Goal: Task Accomplishment & Management: Use online tool/utility

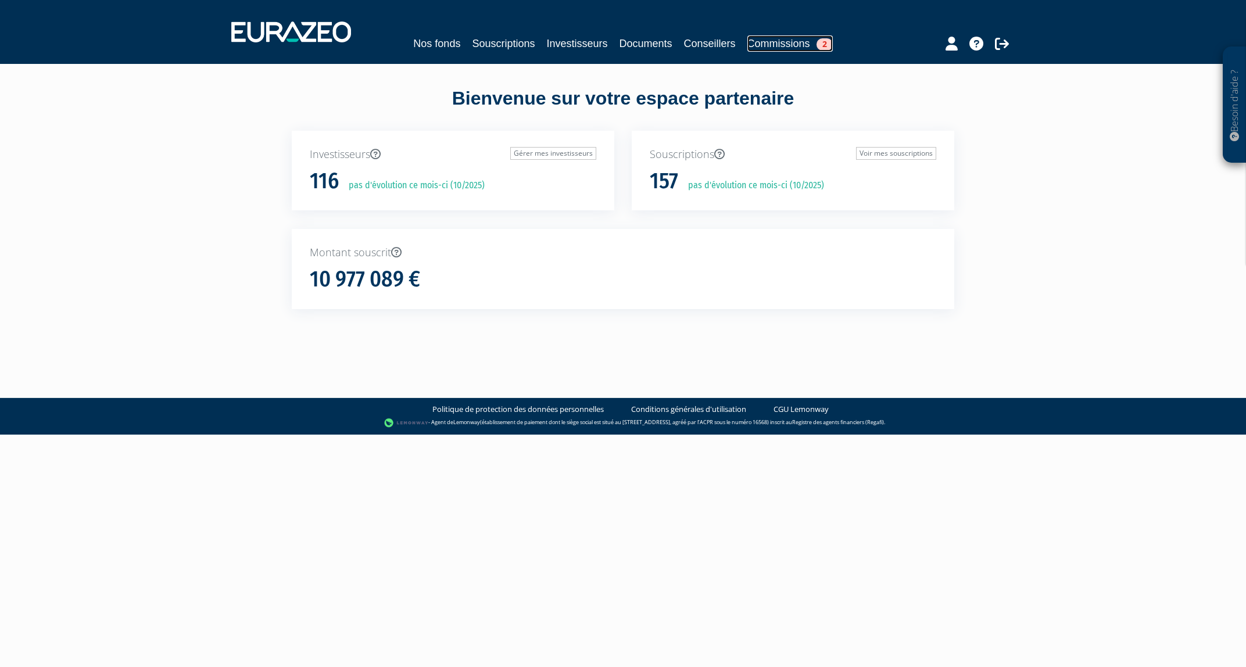
click at [771, 42] on link "Commissions 2" at bounding box center [789, 43] width 85 height 16
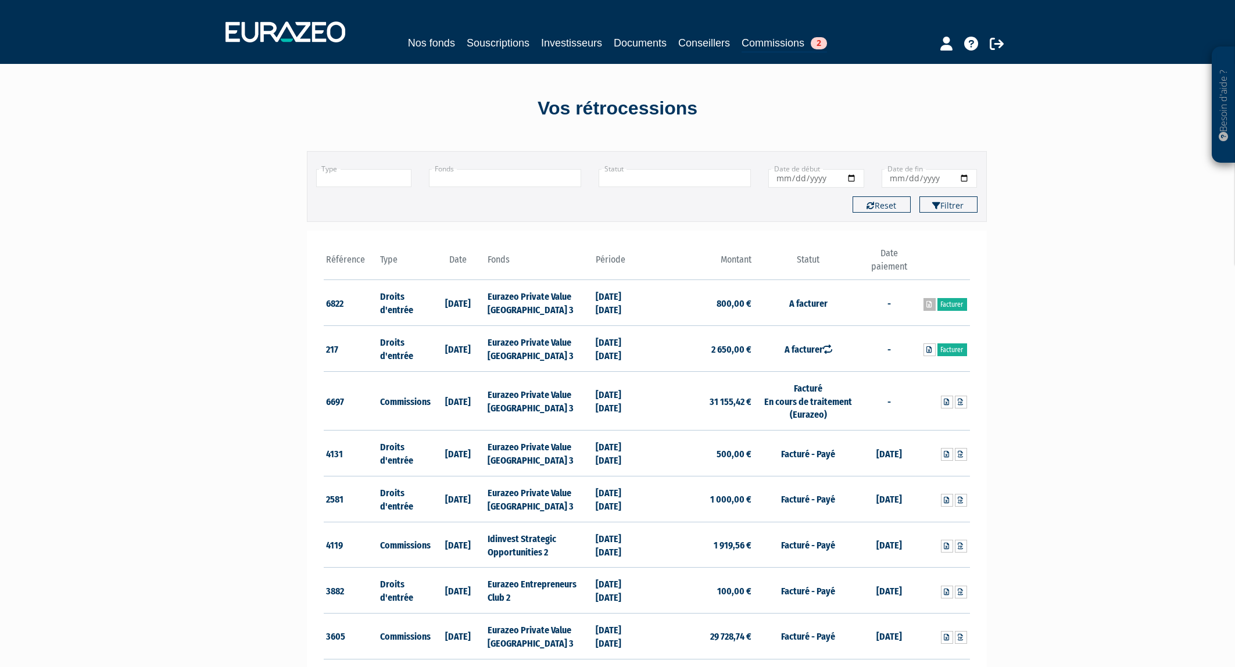
click at [929, 307] on icon at bounding box center [929, 304] width 5 height 7
click at [962, 300] on link "Facturer" at bounding box center [953, 304] width 30 height 13
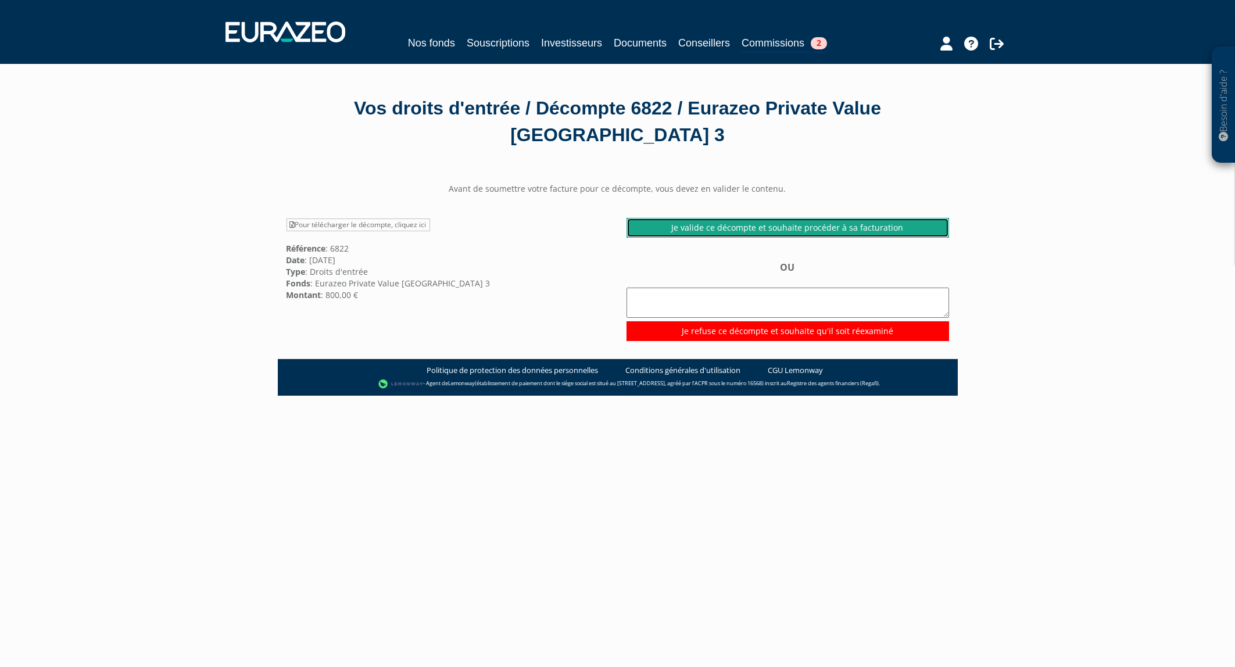
click at [795, 229] on link "Je valide ce décompte et souhaite procéder à sa facturation" at bounding box center [788, 228] width 323 height 20
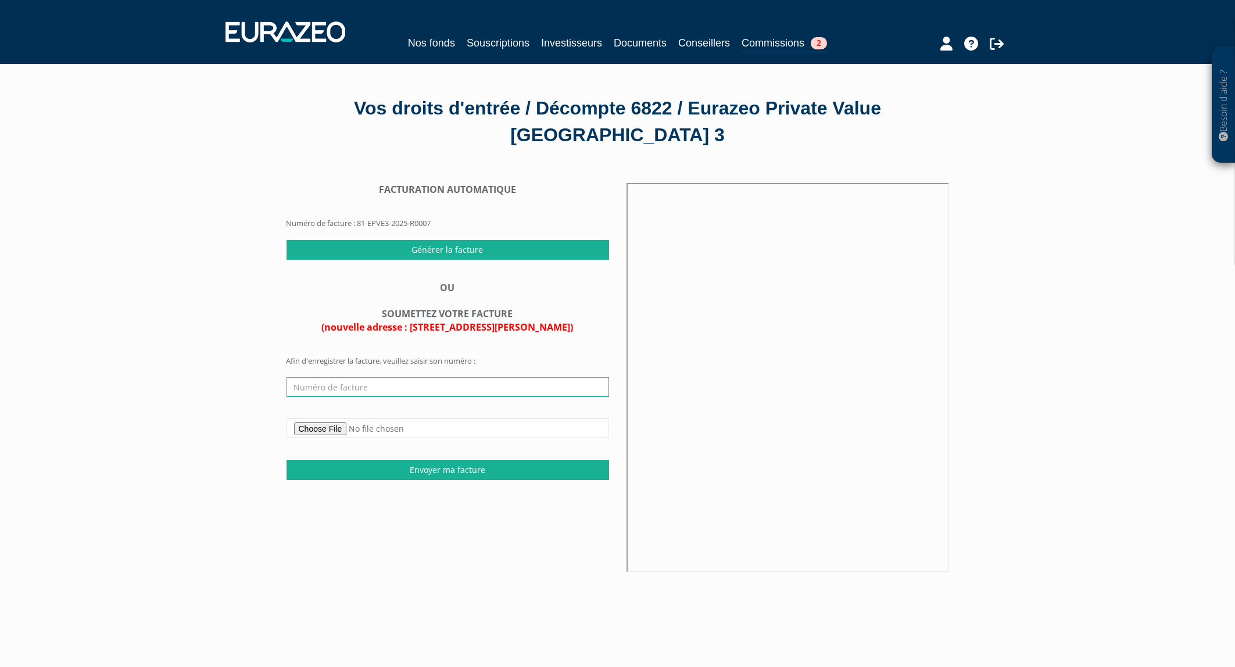
click at [473, 380] on input "text" at bounding box center [448, 387] width 323 height 20
type input "2025 10 519"
click at [424, 471] on input "Envoyer ma facture" at bounding box center [448, 470] width 323 height 20
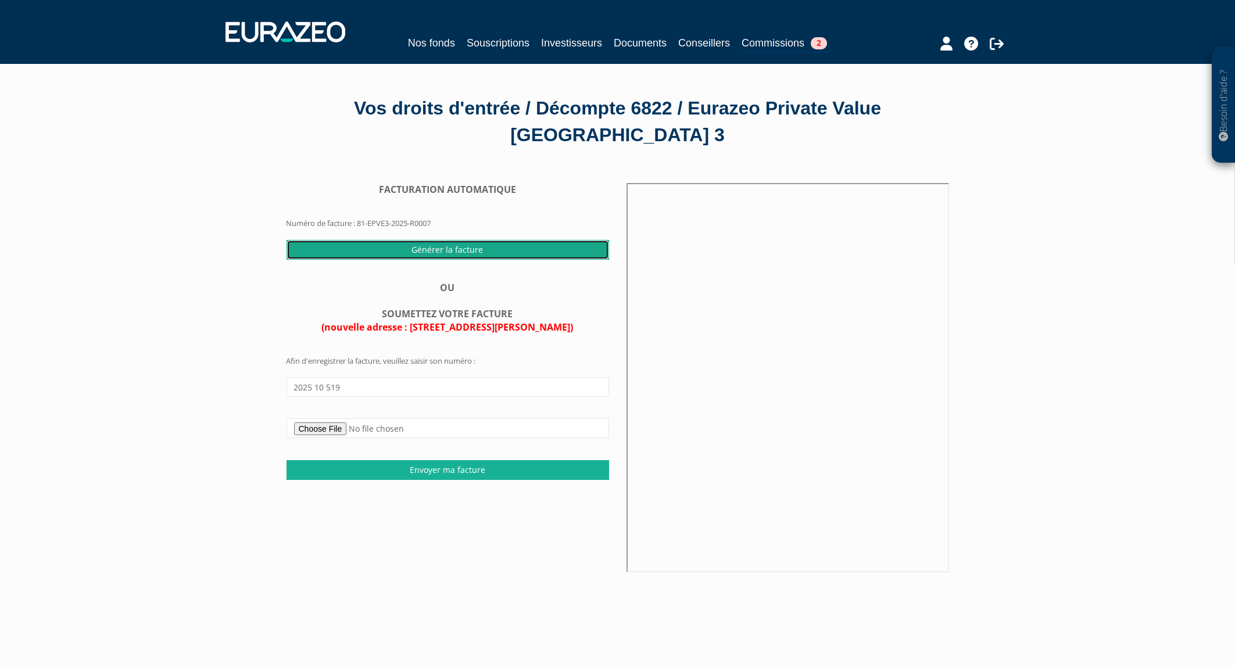
click at [455, 245] on input "Générer la facture" at bounding box center [448, 250] width 323 height 20
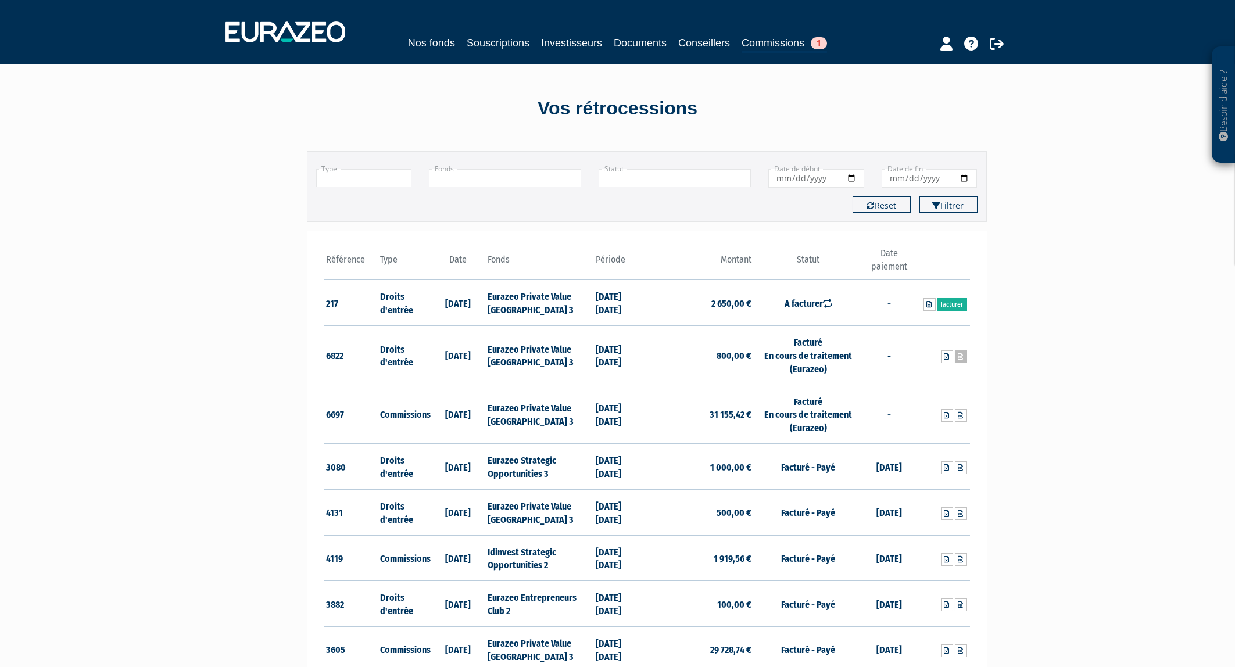
click at [959, 356] on icon at bounding box center [960, 356] width 5 height 7
